Goal: Check status

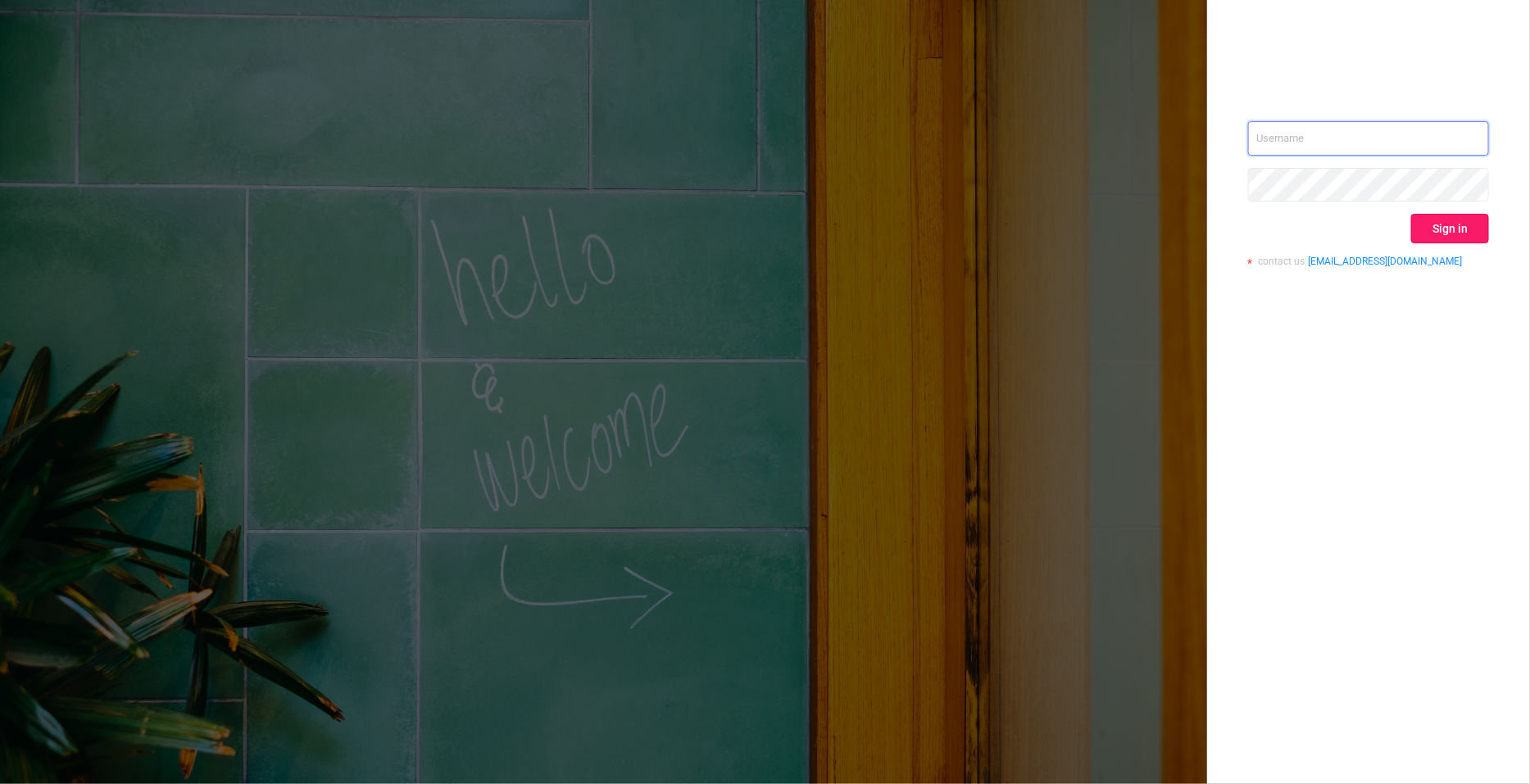
type input "[PERSON_NAME][EMAIL_ADDRESS][DOMAIN_NAME]"
click at [1455, 232] on button "Sign in" at bounding box center [1450, 228] width 78 height 29
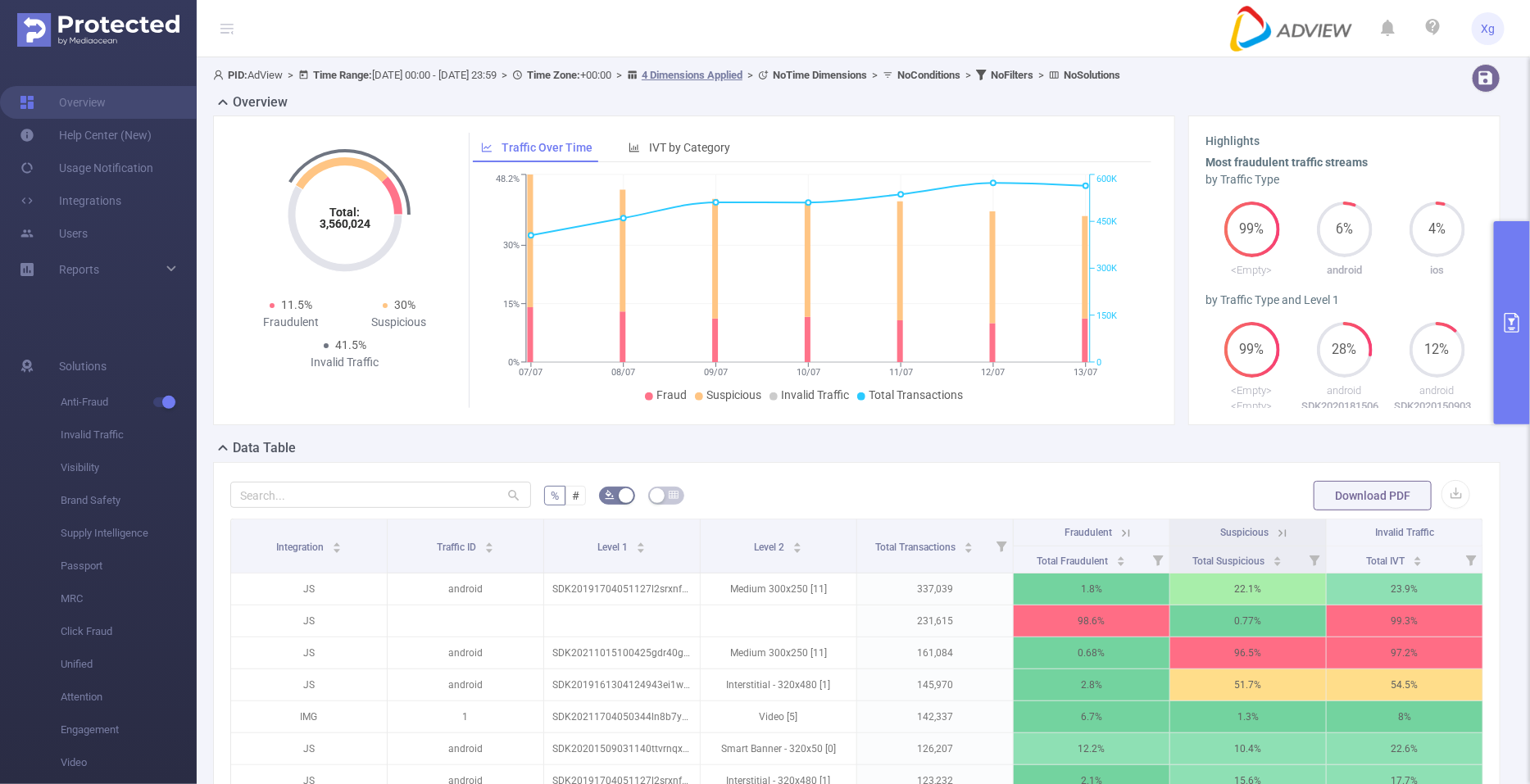
click at [1519, 310] on button "primary" at bounding box center [1511, 322] width 36 height 203
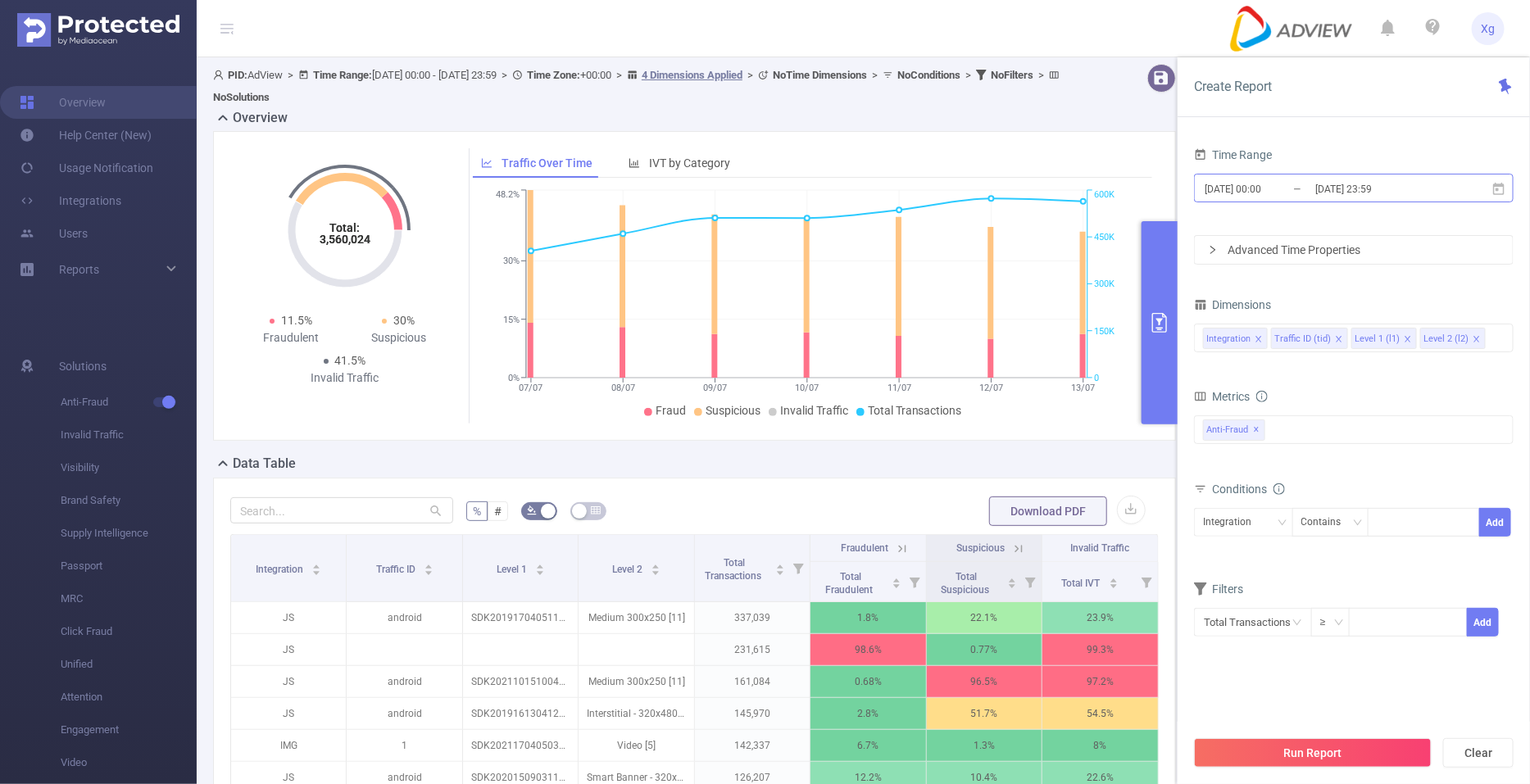
click at [1263, 179] on input "[DATE] 00:00" at bounding box center [1269, 189] width 133 height 22
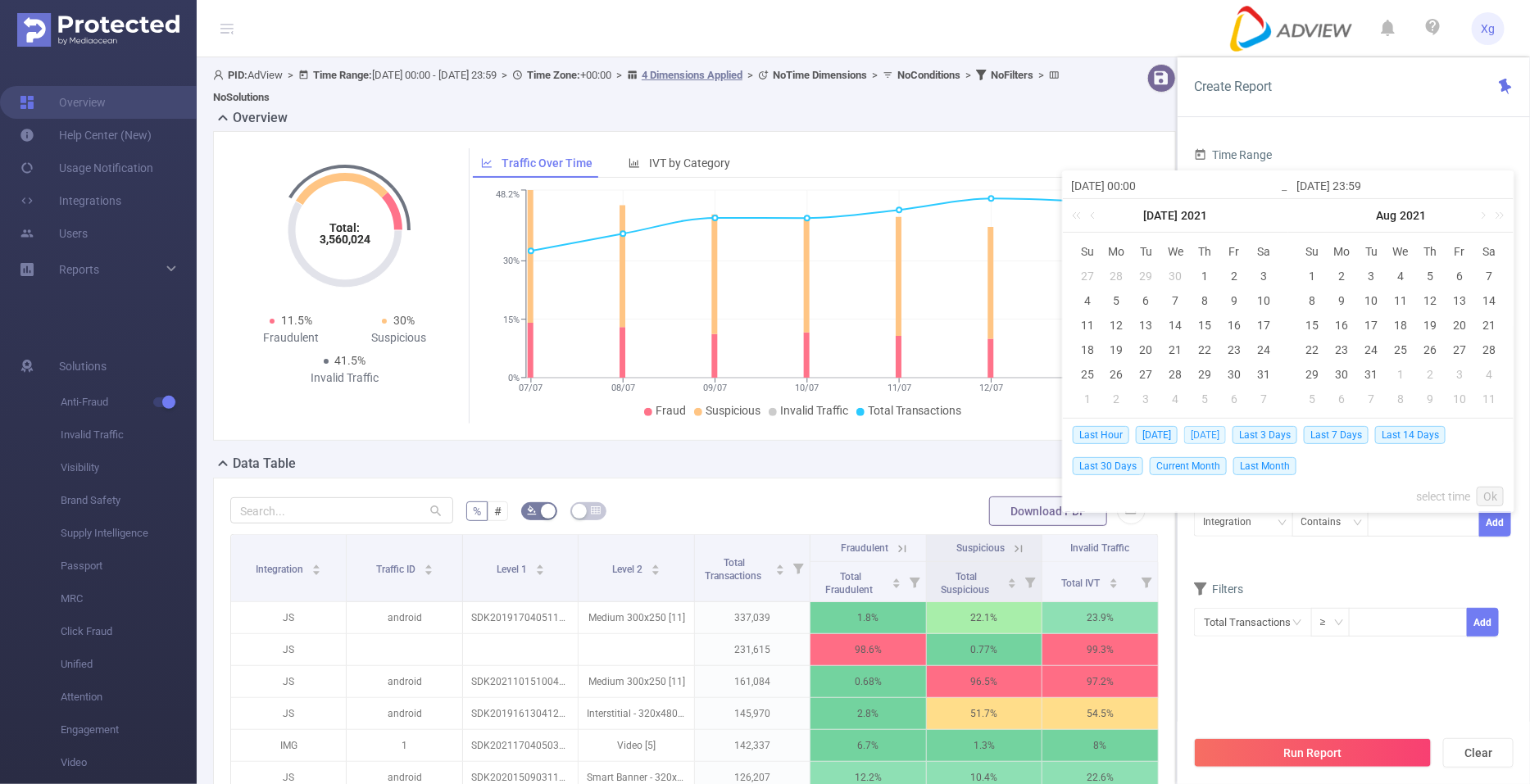
click at [1224, 435] on span "[DATE]" at bounding box center [1204, 435] width 42 height 18
type input "[DATE] 00:00"
type input "[DATE] 23:59"
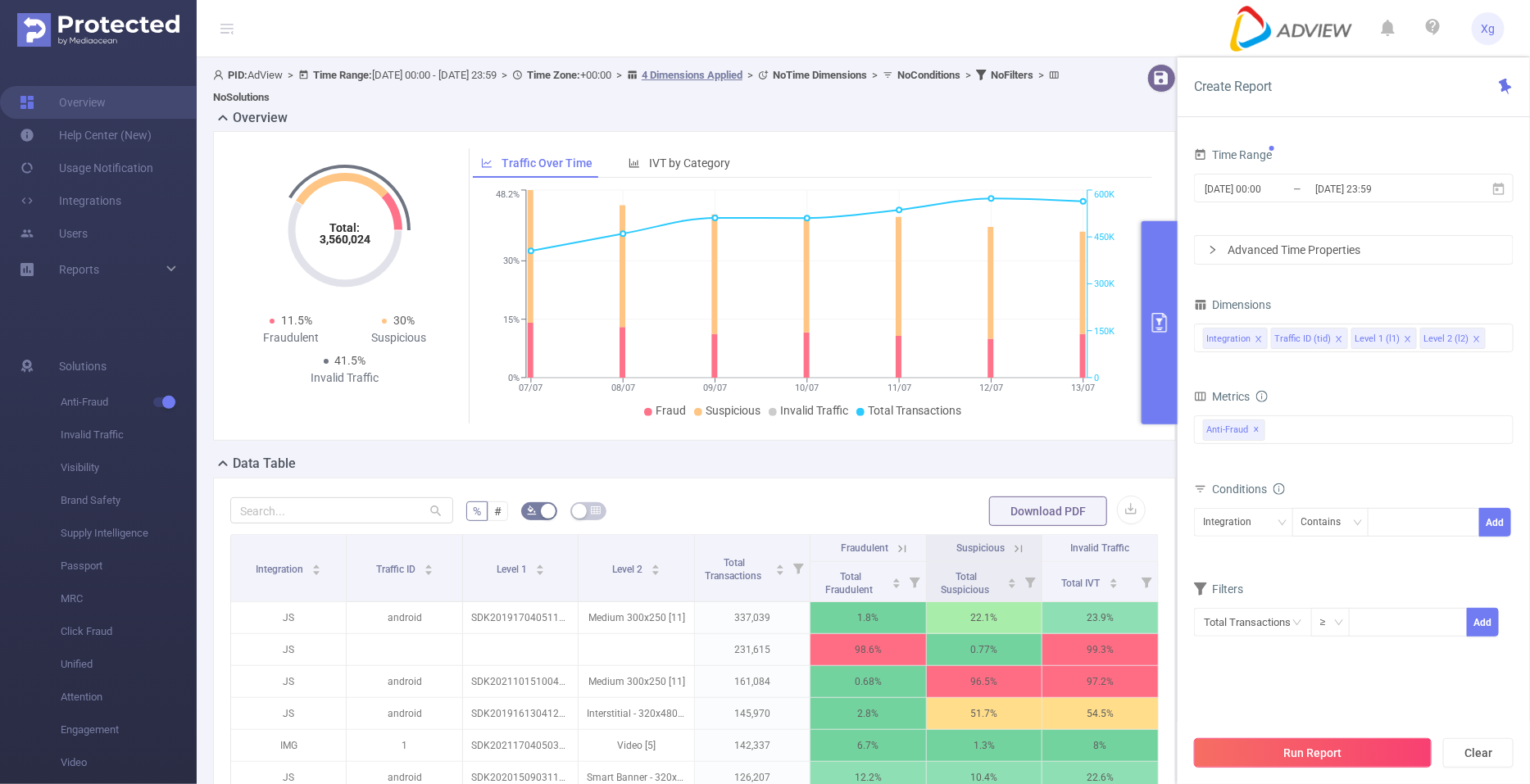
click at [1344, 757] on button "Run Report" at bounding box center [1313, 753] width 238 height 29
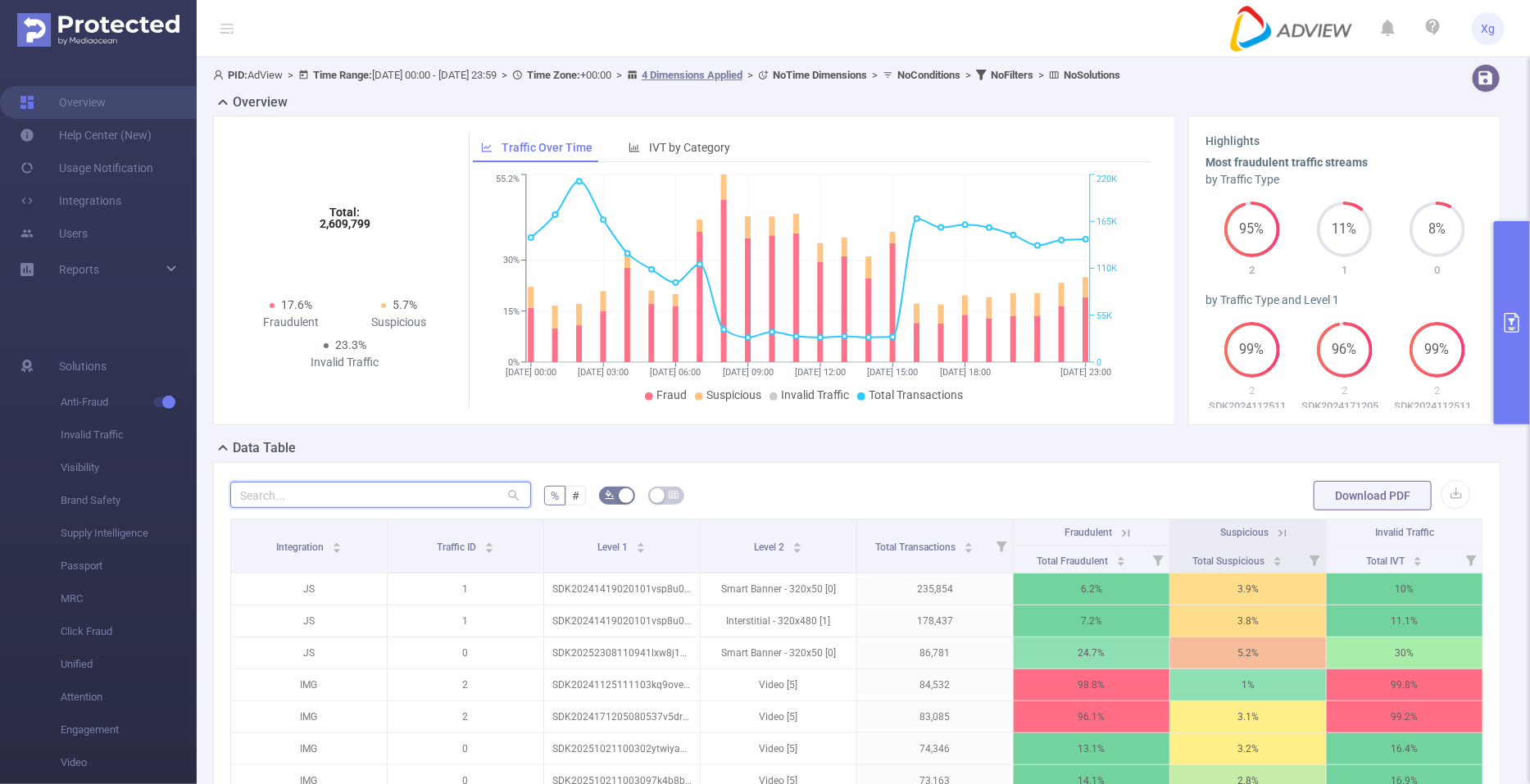
click at [413, 491] on input "text" at bounding box center [381, 495] width 301 height 27
paste input "sdk202316050405189vv2stkh8u0npz0"
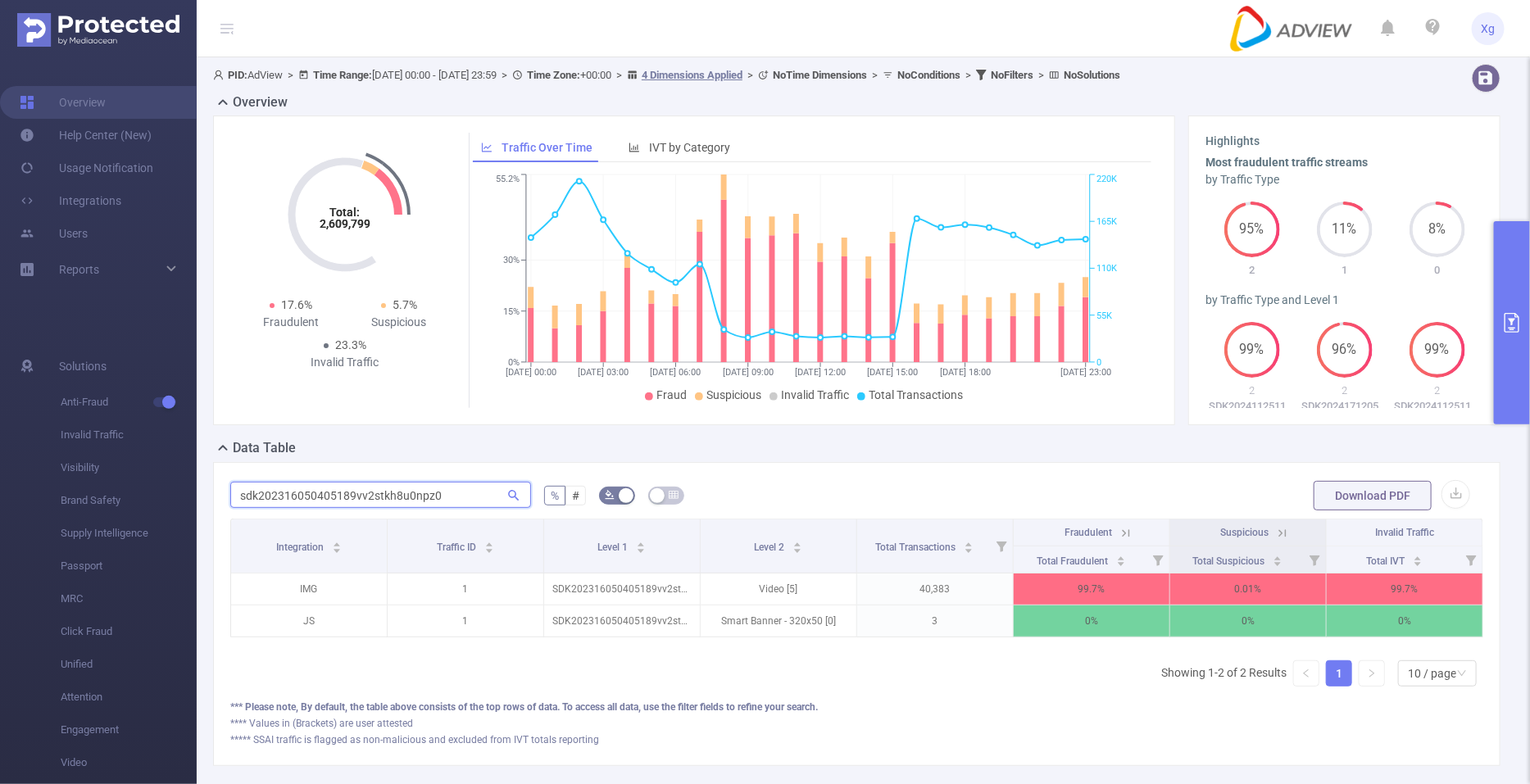
type input "sdk202316050405189vv2stkh8u0npz0"
click at [1118, 530] on icon at bounding box center [1126, 533] width 15 height 15
